Goal: Task Accomplishment & Management: Manage account settings

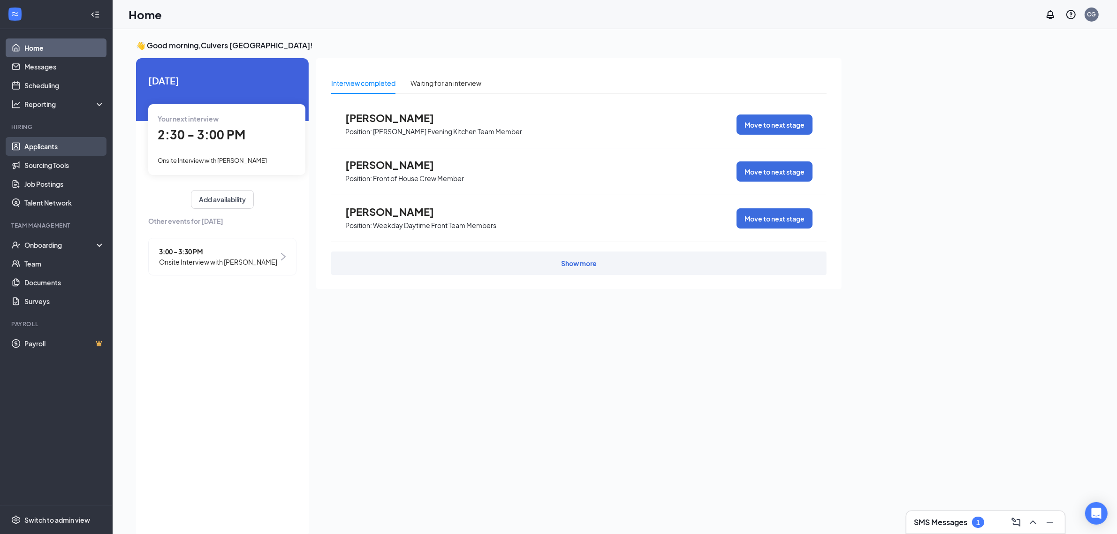
click at [62, 149] on link "Applicants" at bounding box center [64, 146] width 80 height 19
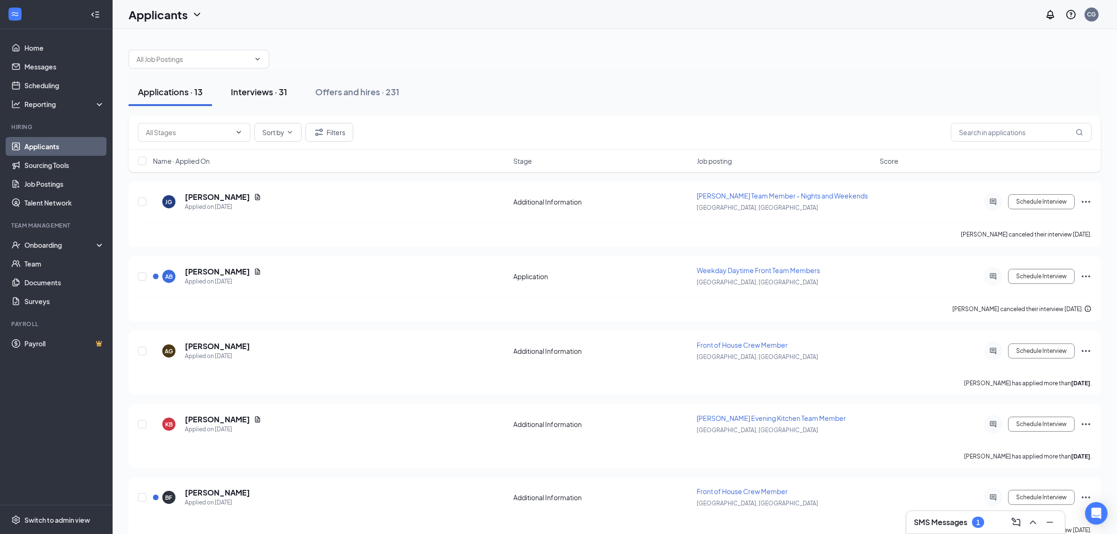
click at [273, 93] on div "Interviews · 31" at bounding box center [259, 92] width 56 height 12
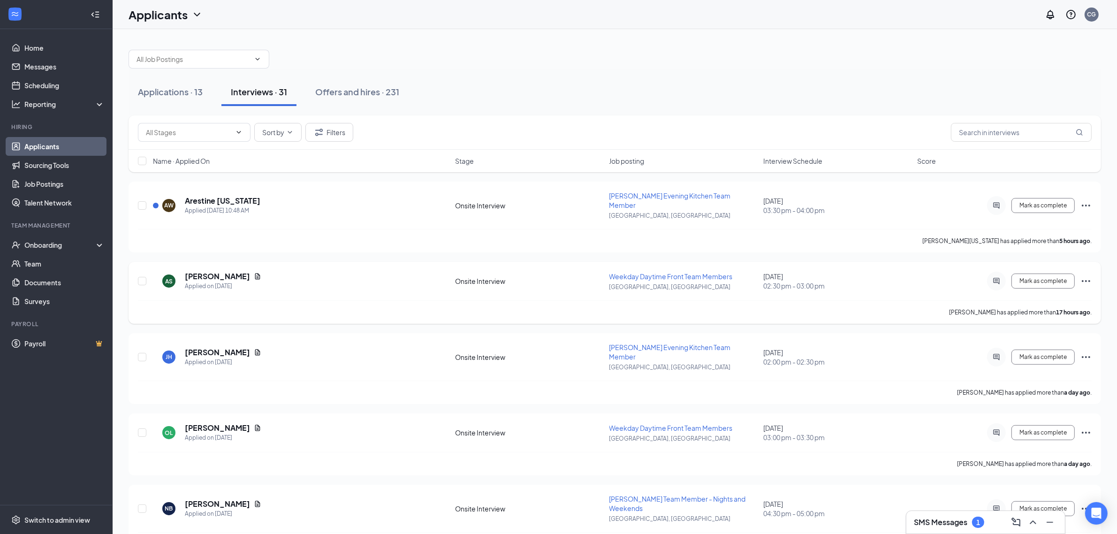
click at [1089, 275] on icon "Ellipses" at bounding box center [1086, 280] width 11 height 11
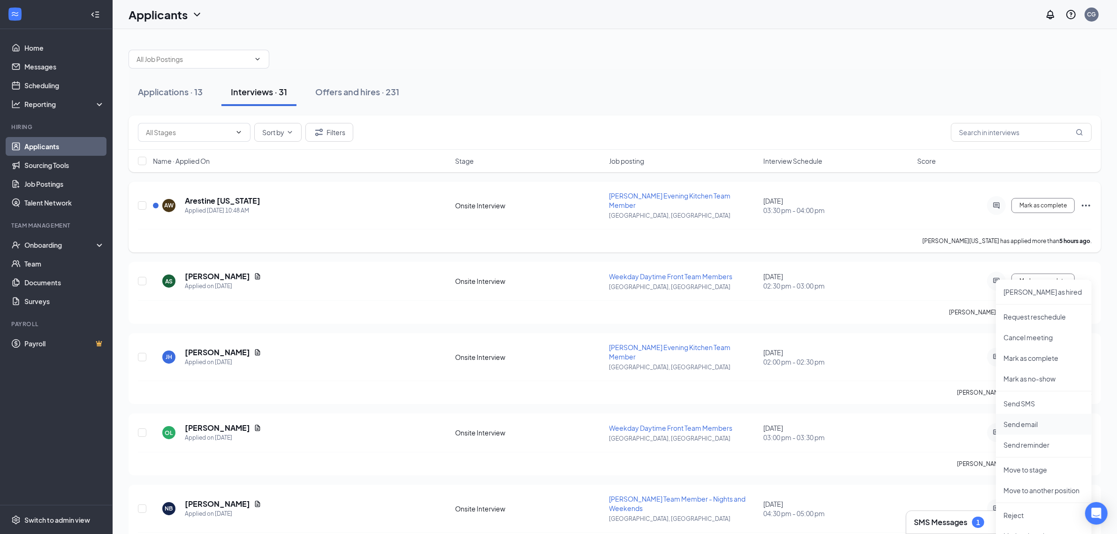
scroll to position [59, 0]
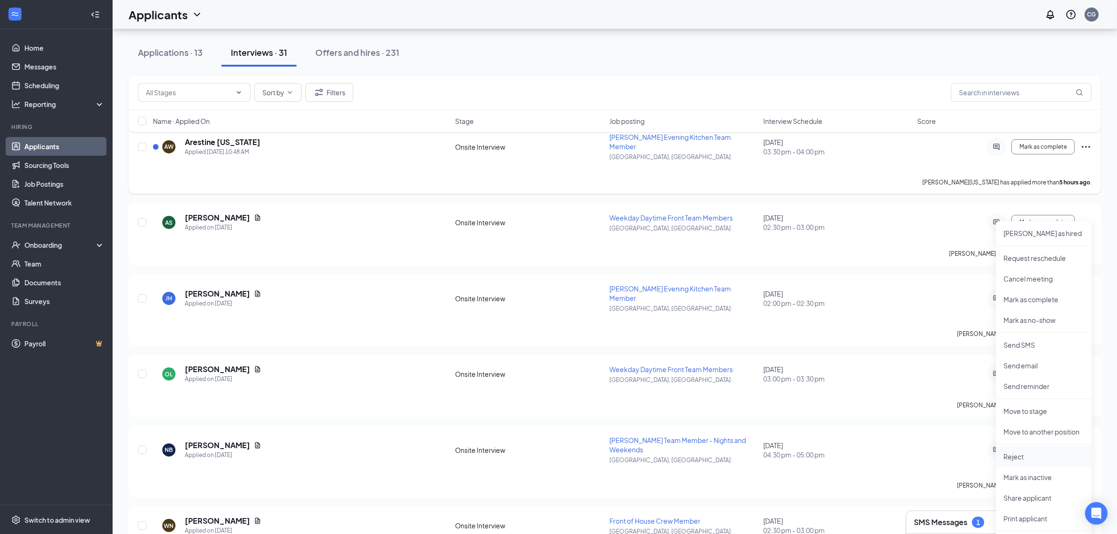
click at [1020, 454] on p "Reject" at bounding box center [1044, 456] width 81 height 9
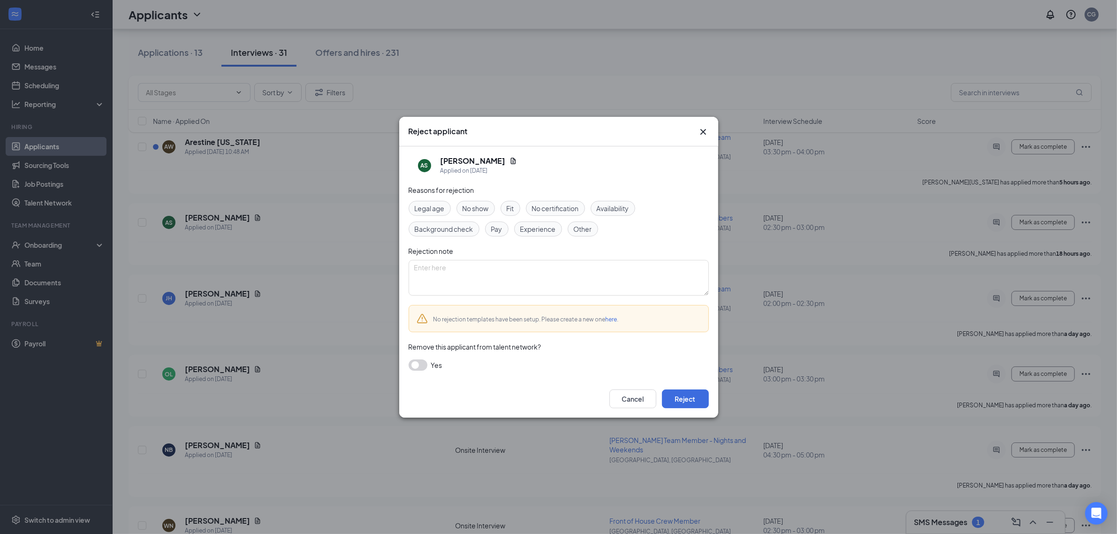
click at [625, 208] on span "Availability" at bounding box center [613, 208] width 32 height 10
click at [495, 277] on textarea at bounding box center [559, 278] width 300 height 36
type textarea "Needed Weekends"
click at [678, 396] on button "Reject" at bounding box center [685, 398] width 47 height 19
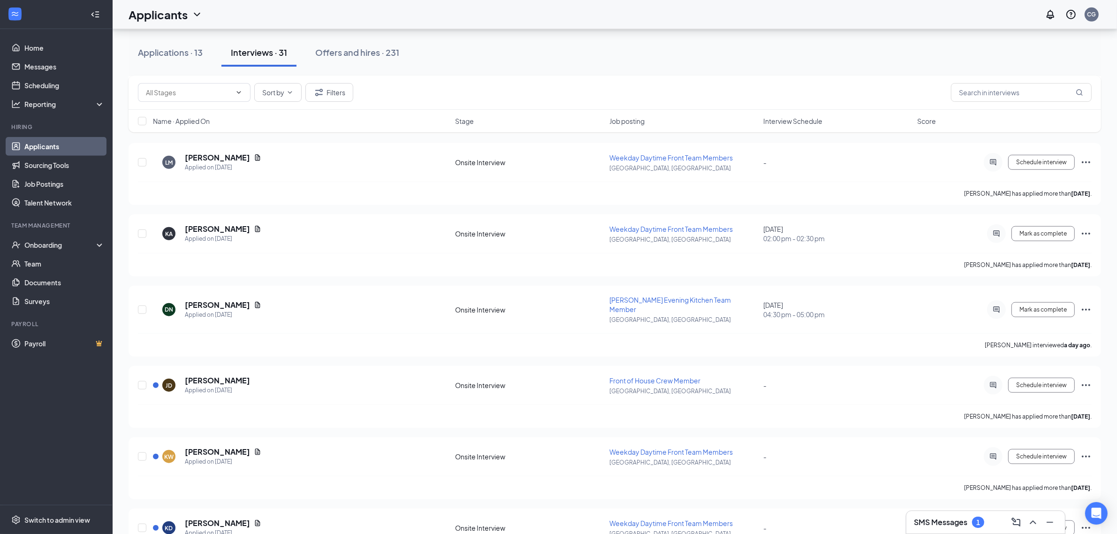
scroll to position [997, 0]
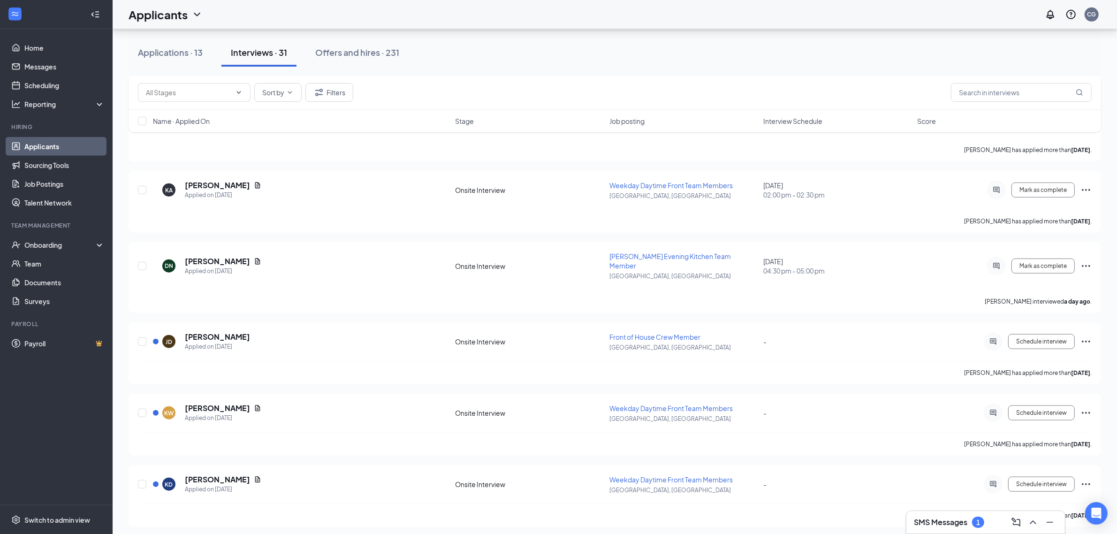
click at [944, 527] on h3 "SMS Messages" at bounding box center [940, 522] width 53 height 10
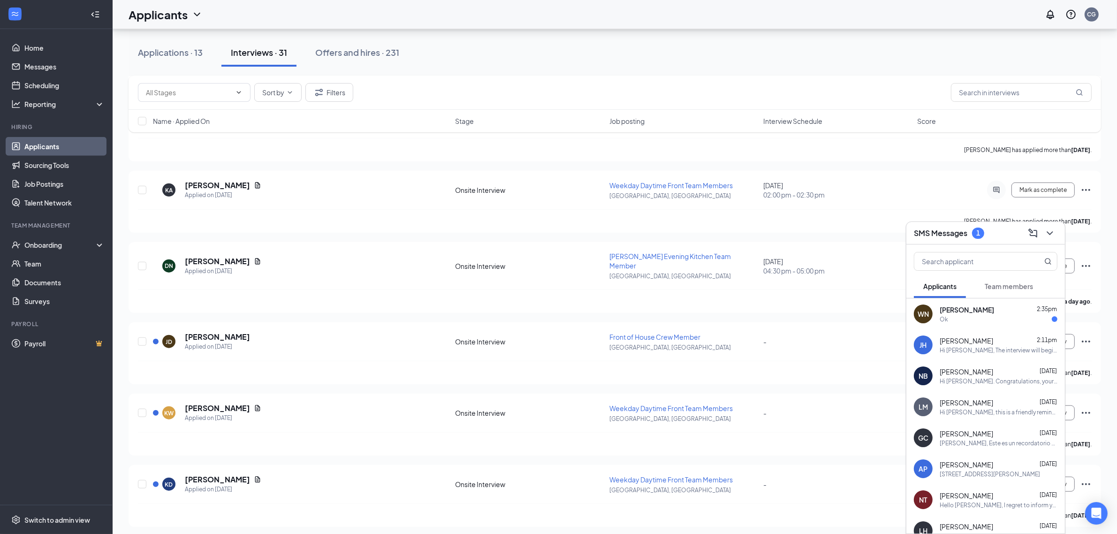
click at [988, 311] on span "[PERSON_NAME]" at bounding box center [967, 309] width 54 height 9
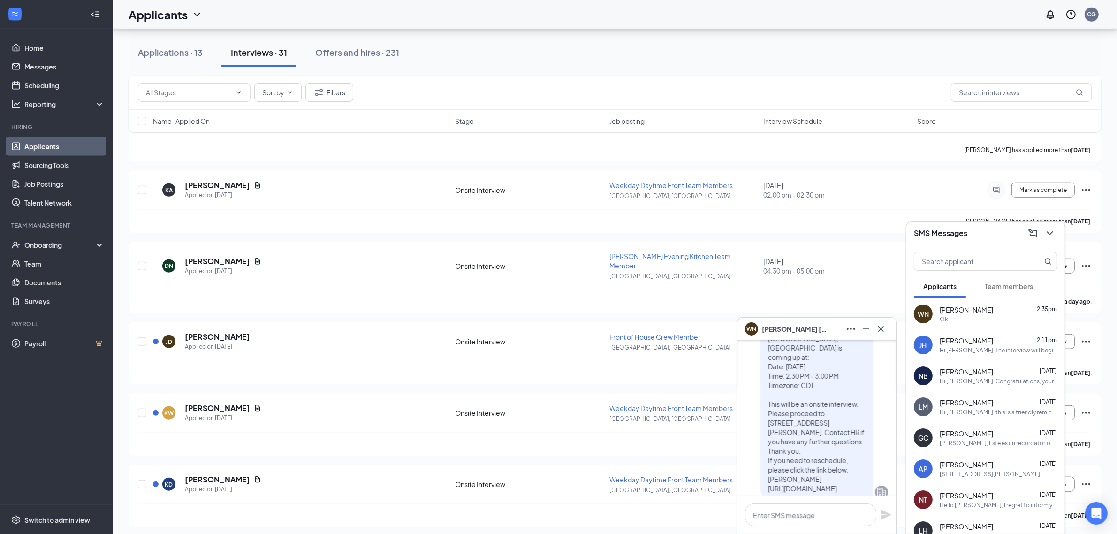
scroll to position [0, 0]
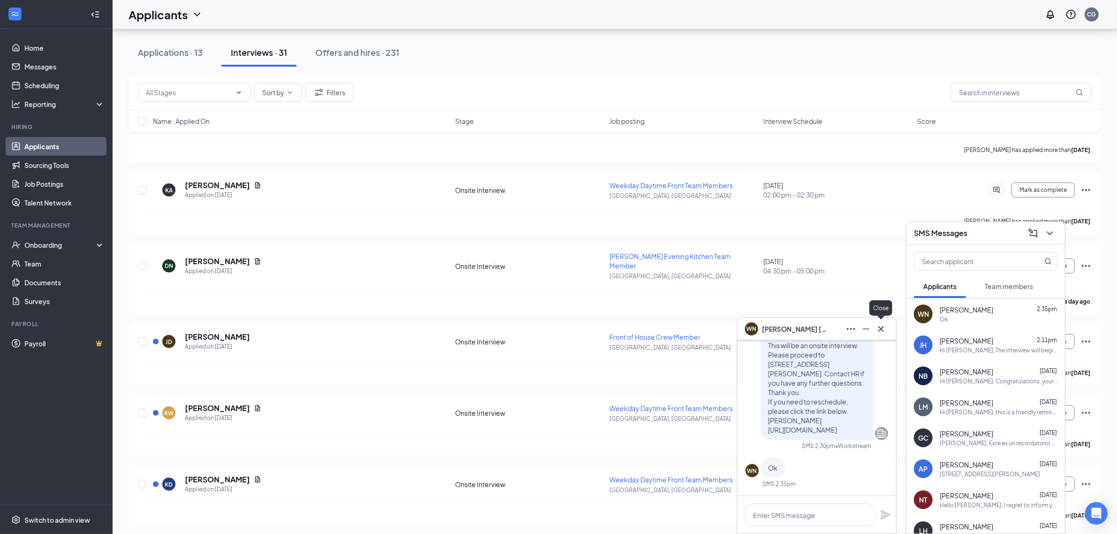
click at [883, 330] on icon "Cross" at bounding box center [881, 328] width 11 height 11
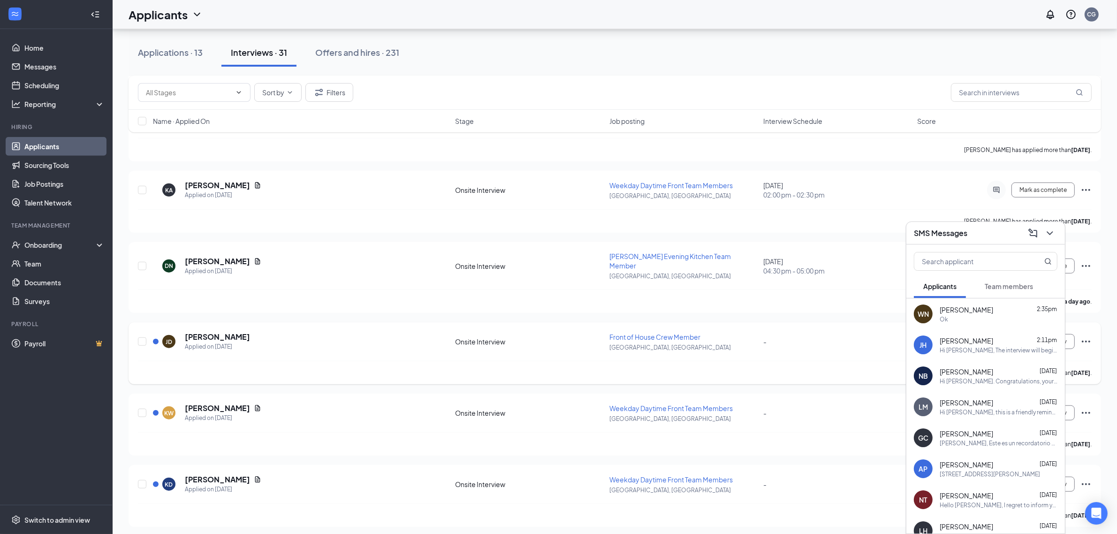
click at [862, 361] on div "[PERSON_NAME] has applied more than [DATE] ." at bounding box center [615, 372] width 954 height 23
click at [43, 477] on ul "Home Messages Scheduling Reporting Hiring Applicants Sourcing Tools Job Posting…" at bounding box center [56, 267] width 112 height 476
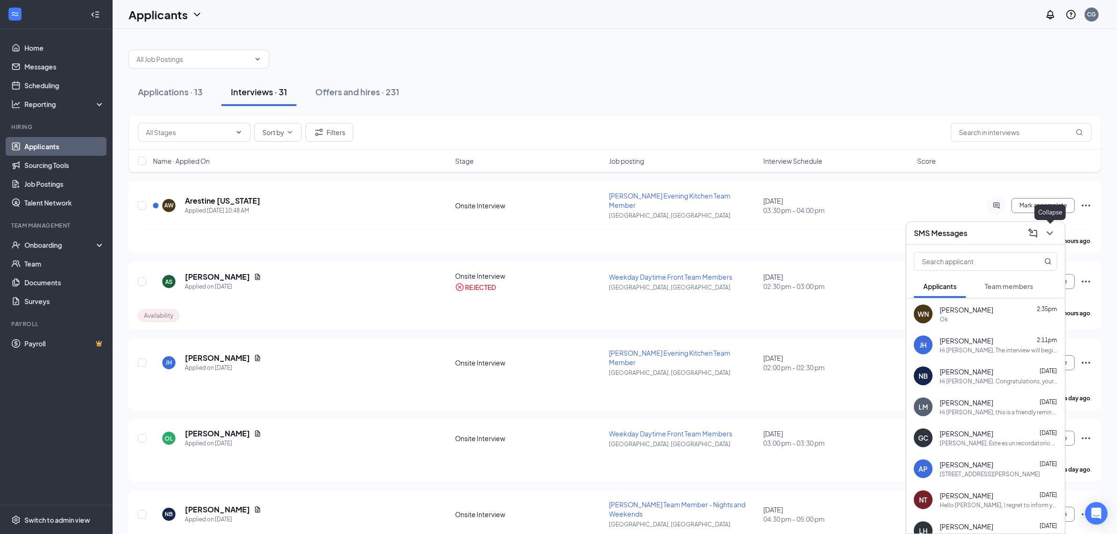
click at [1050, 237] on icon "ChevronDown" at bounding box center [1049, 233] width 11 height 11
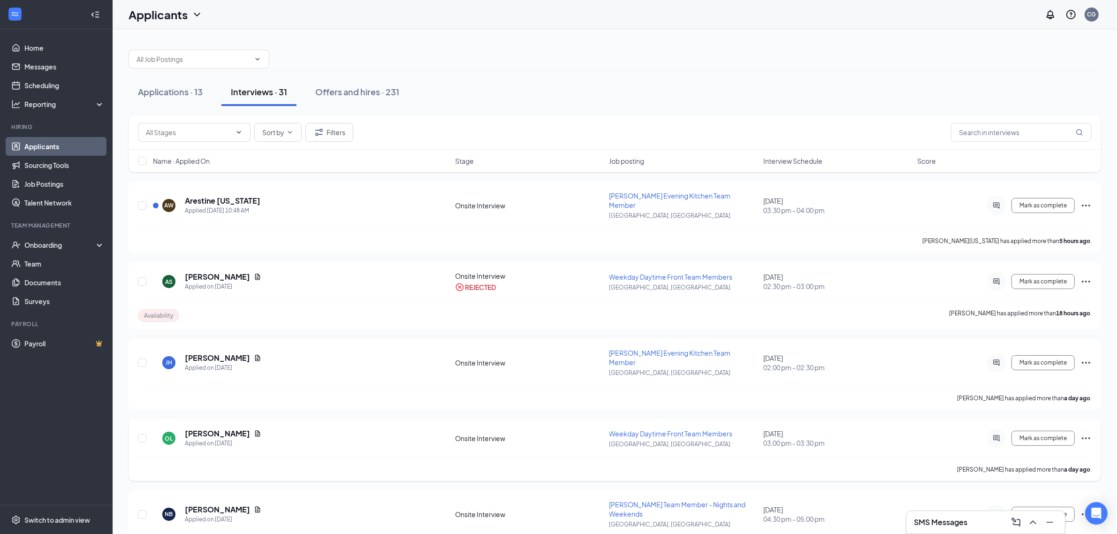
click at [1084, 433] on icon "Ellipses" at bounding box center [1086, 438] width 11 height 11
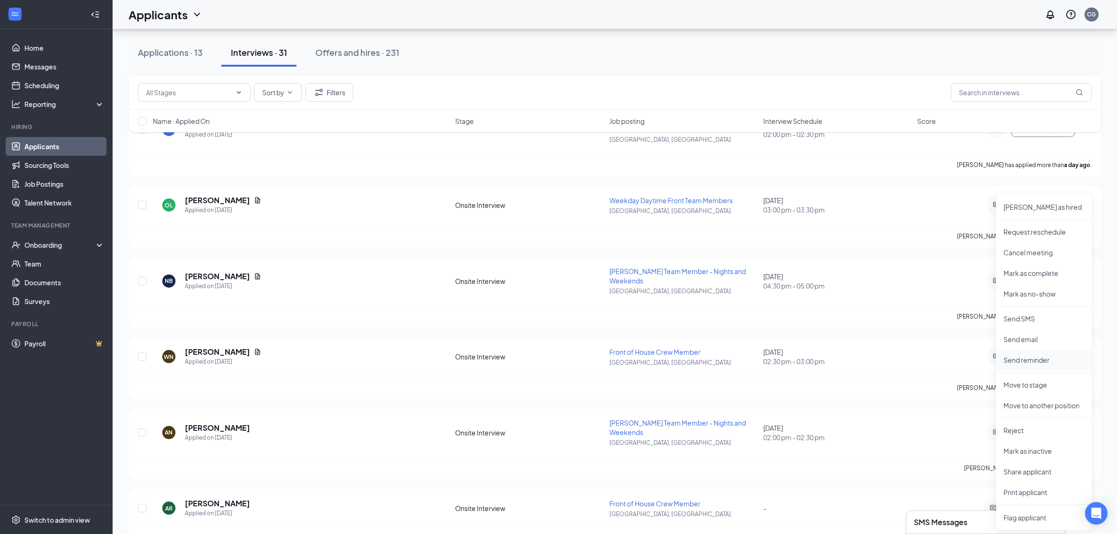
scroll to position [235, 0]
click at [1021, 432] on p "Reject" at bounding box center [1044, 428] width 81 height 9
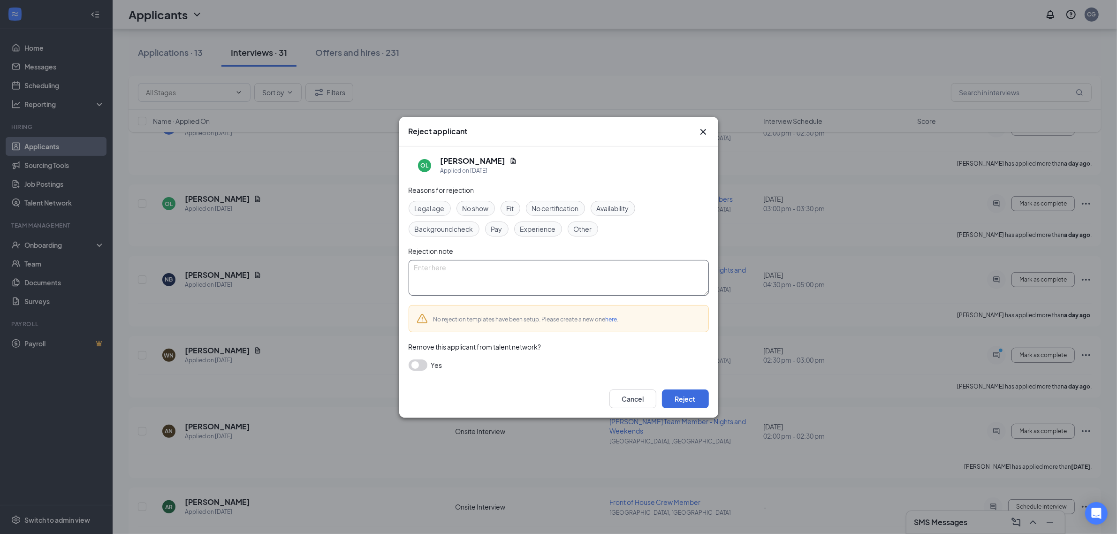
click at [472, 277] on textarea at bounding box center [559, 278] width 300 height 36
type textarea "no show"
click at [695, 396] on button "Reject" at bounding box center [685, 398] width 47 height 19
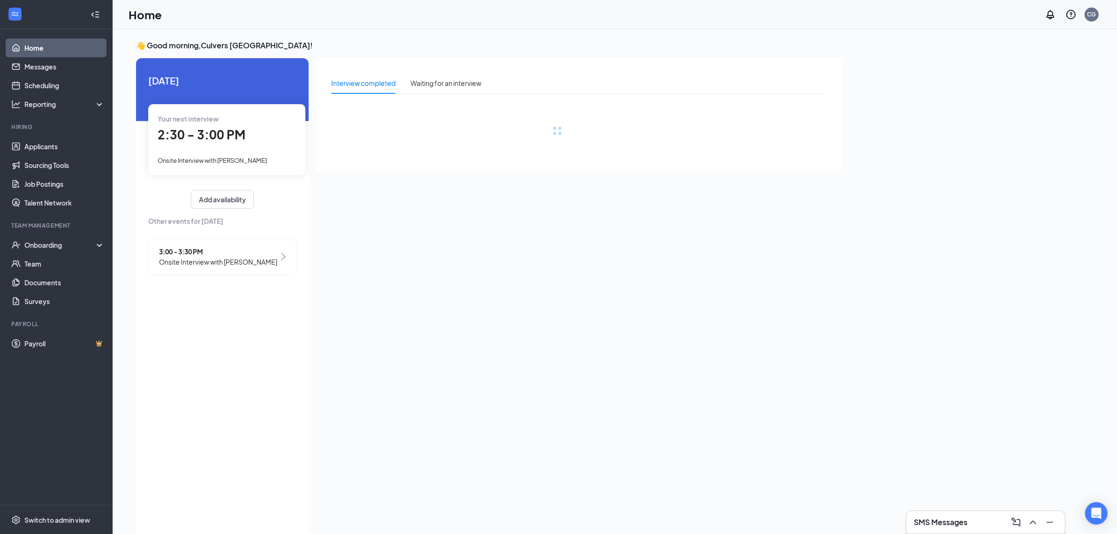
click at [250, 259] on span "Onsite Interview with [PERSON_NAME]" at bounding box center [218, 262] width 118 height 10
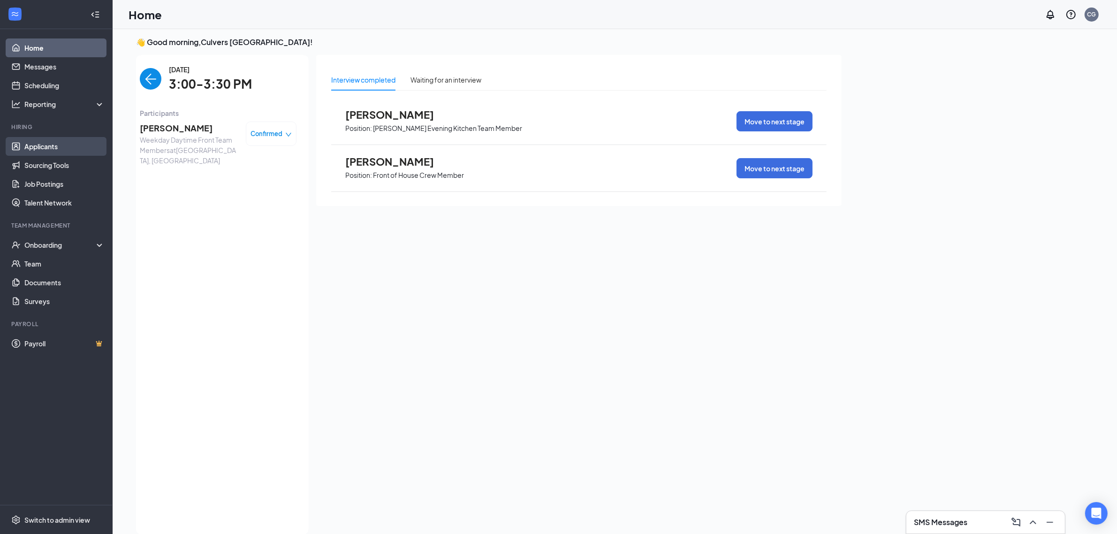
click at [43, 151] on link "Applicants" at bounding box center [64, 146] width 80 height 19
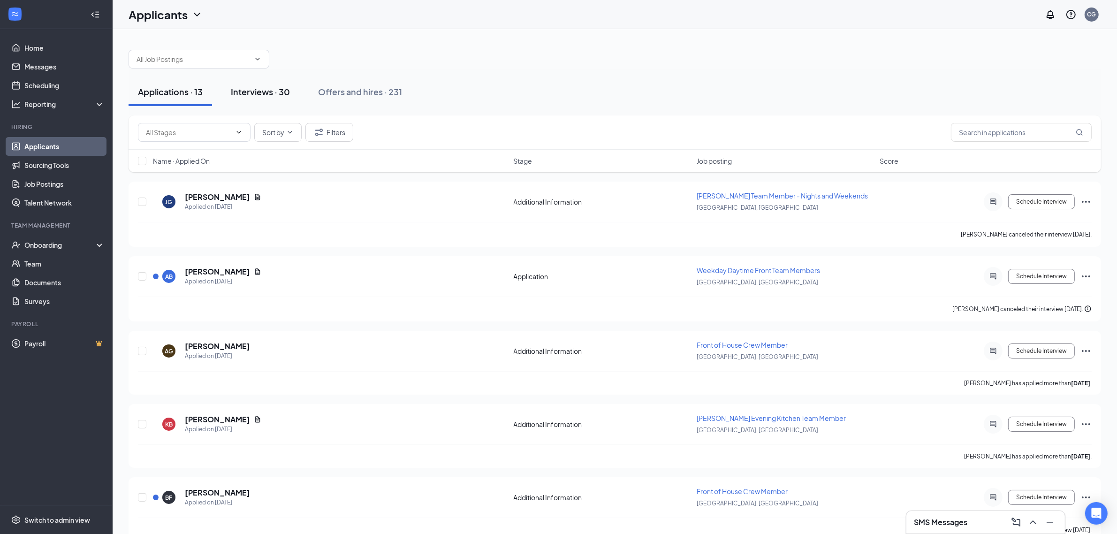
click at [272, 96] on div "Interviews · 30" at bounding box center [260, 92] width 59 height 12
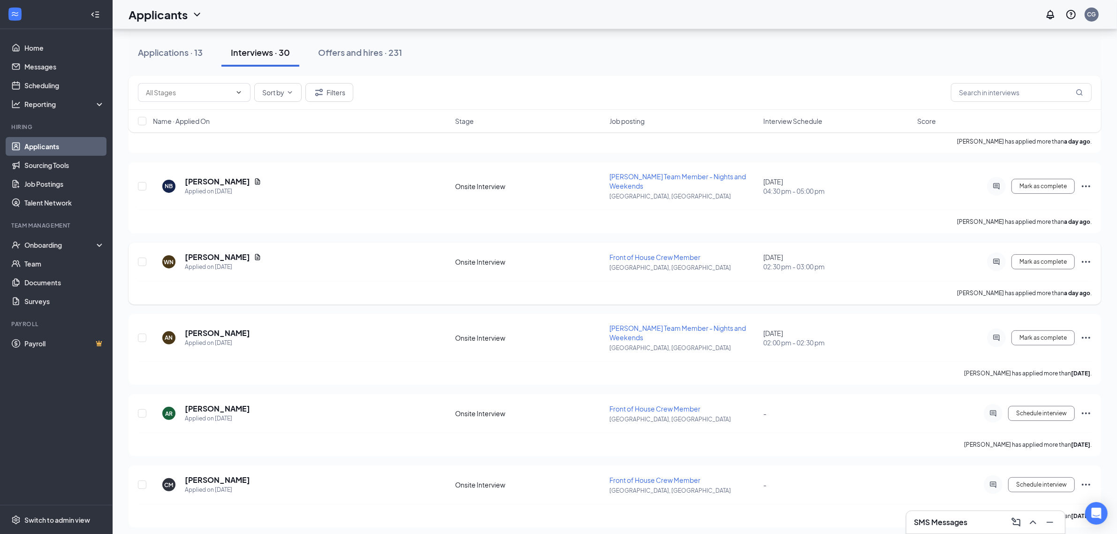
scroll to position [246, 0]
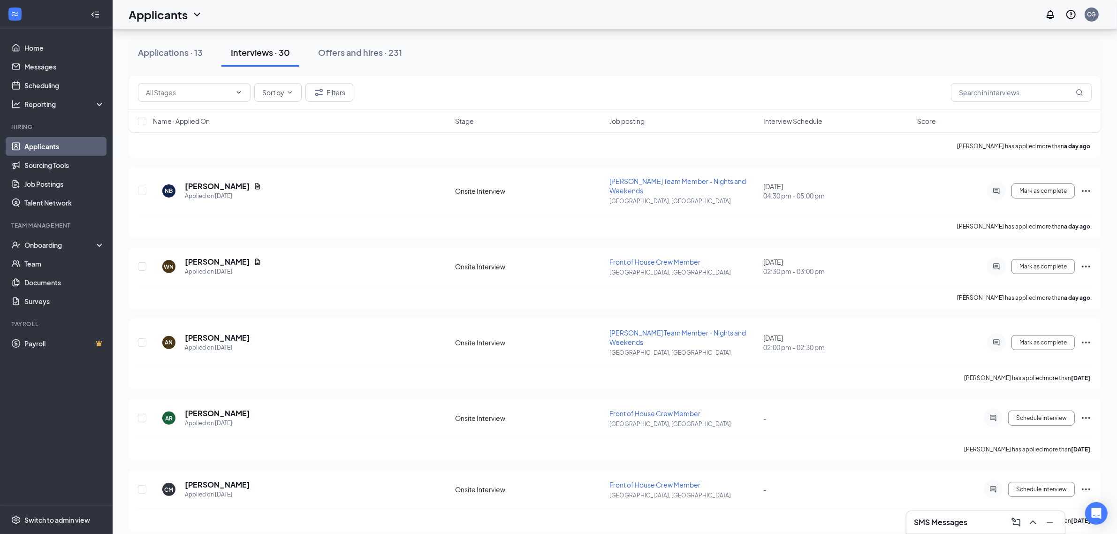
click at [790, 119] on span "Interview Schedule" at bounding box center [792, 120] width 59 height 9
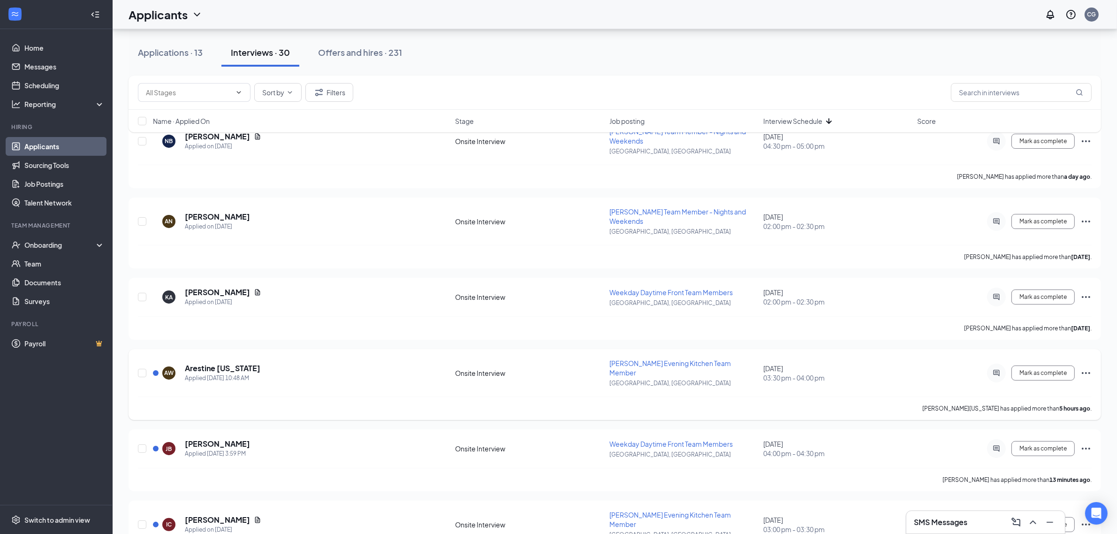
scroll to position [0, 0]
